Goal: Task Accomplishment & Management: Manage account settings

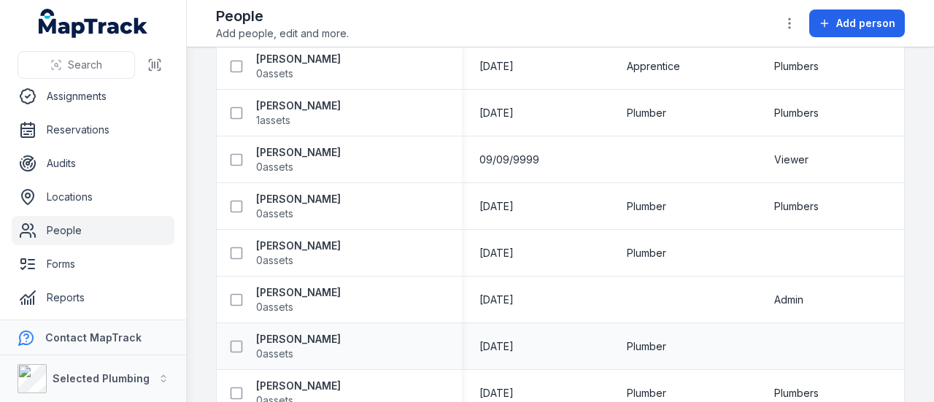
scroll to position [876, 0]
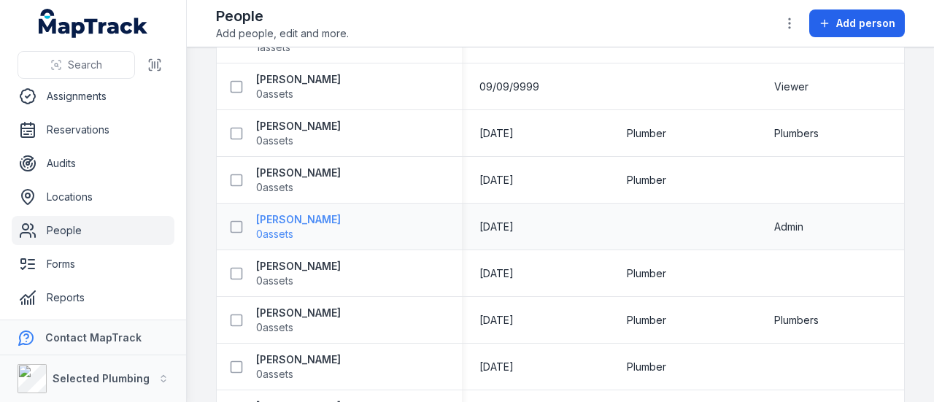
click at [279, 220] on strong "[PERSON_NAME]" at bounding box center [298, 219] width 85 height 15
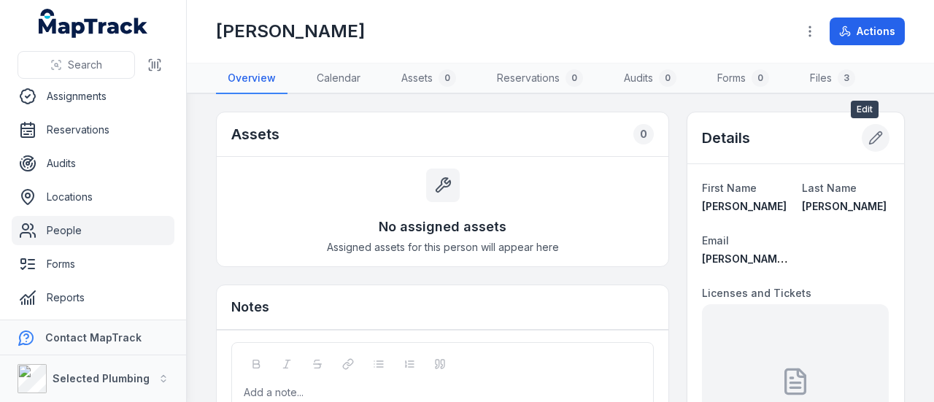
click at [870, 139] on icon at bounding box center [876, 138] width 12 height 12
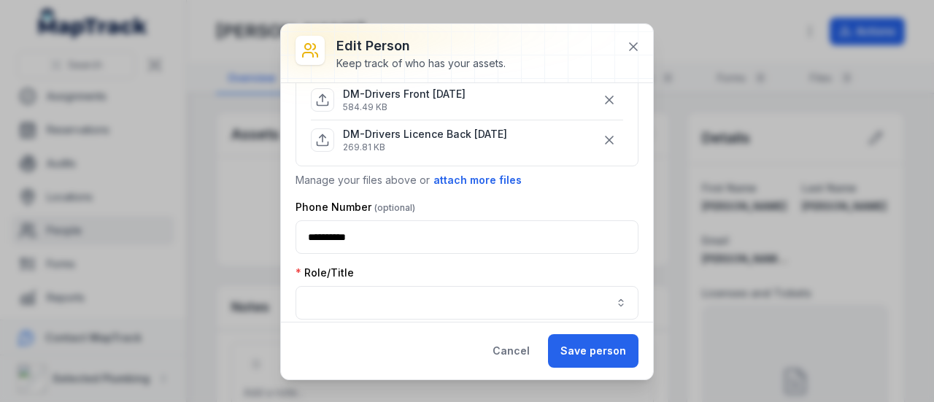
scroll to position [292, 0]
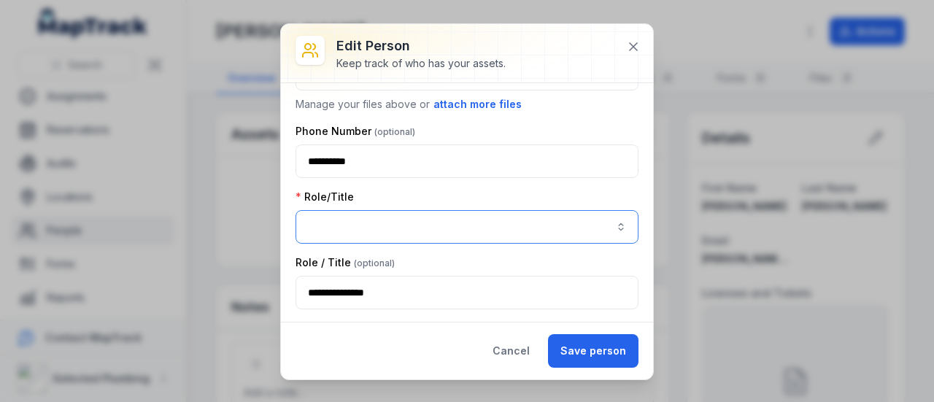
click at [319, 218] on button "button" at bounding box center [466, 227] width 343 height 34
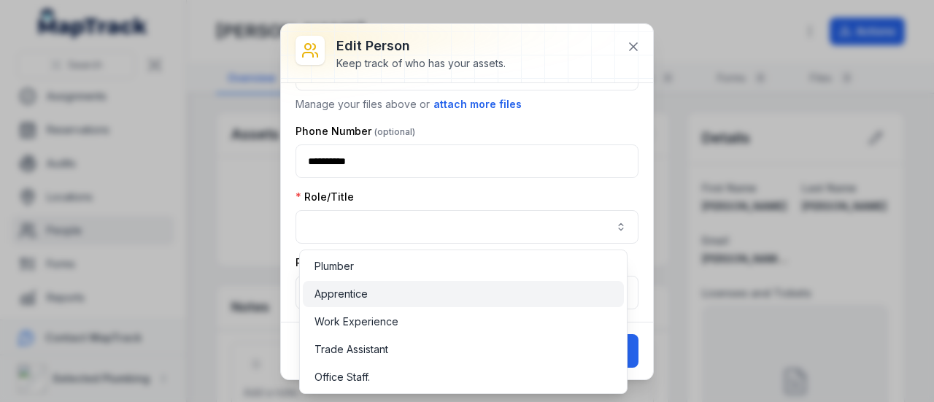
click at [348, 287] on span "Apprentice" at bounding box center [340, 294] width 53 height 15
click at [533, 195] on div "**********" at bounding box center [466, 217] width 343 height 54
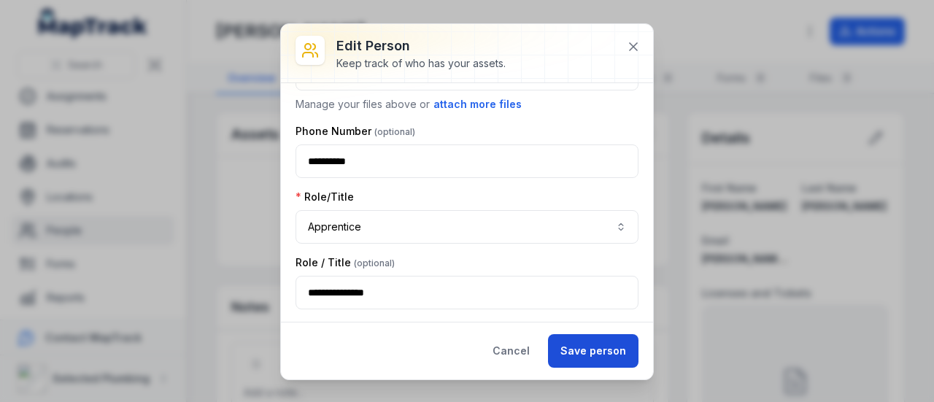
click at [600, 343] on button "Save person" at bounding box center [593, 351] width 90 height 34
